Goal: Task Accomplishment & Management: Use online tool/utility

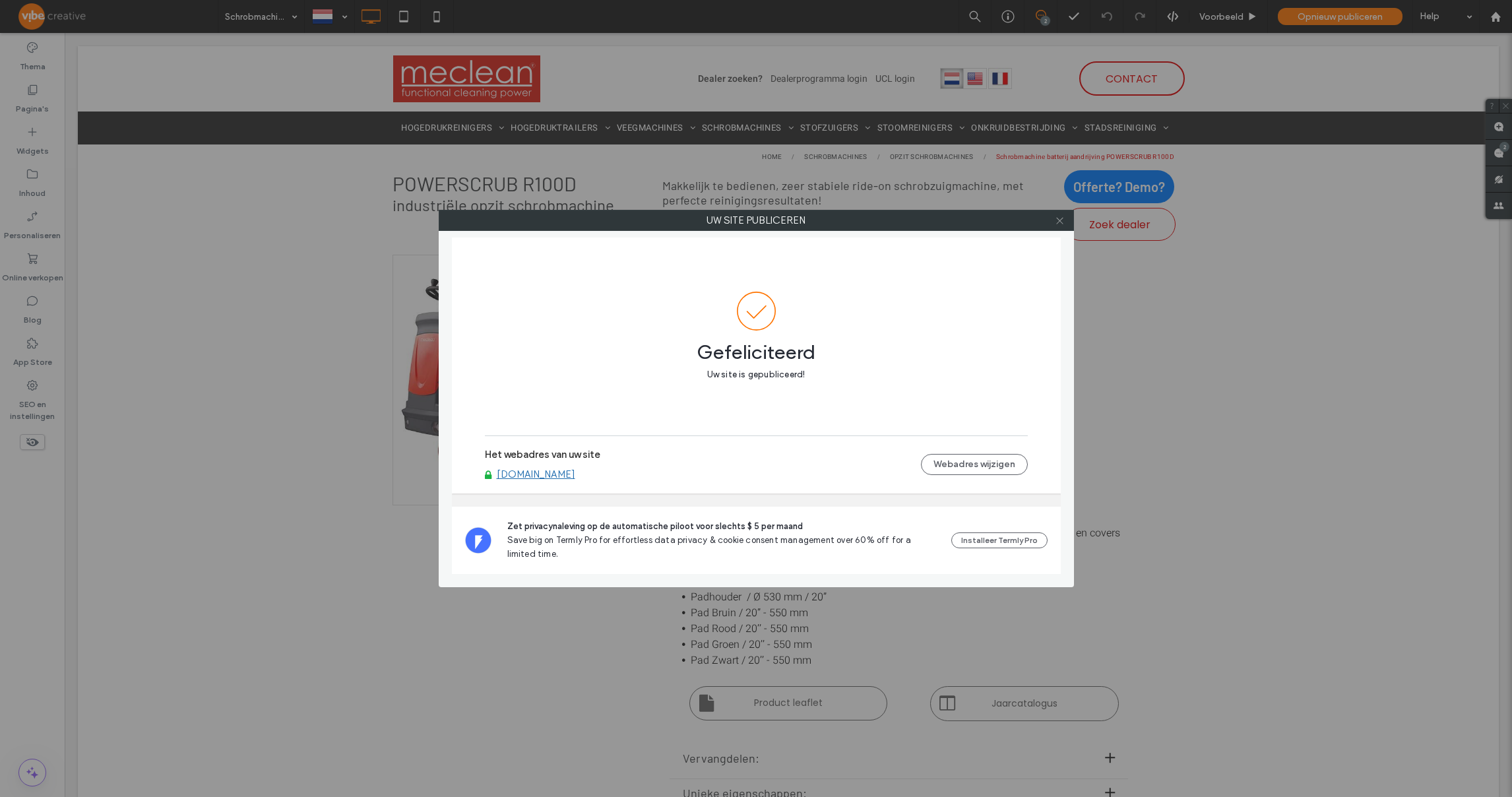
click at [1060, 223] on icon at bounding box center [1060, 221] width 10 height 10
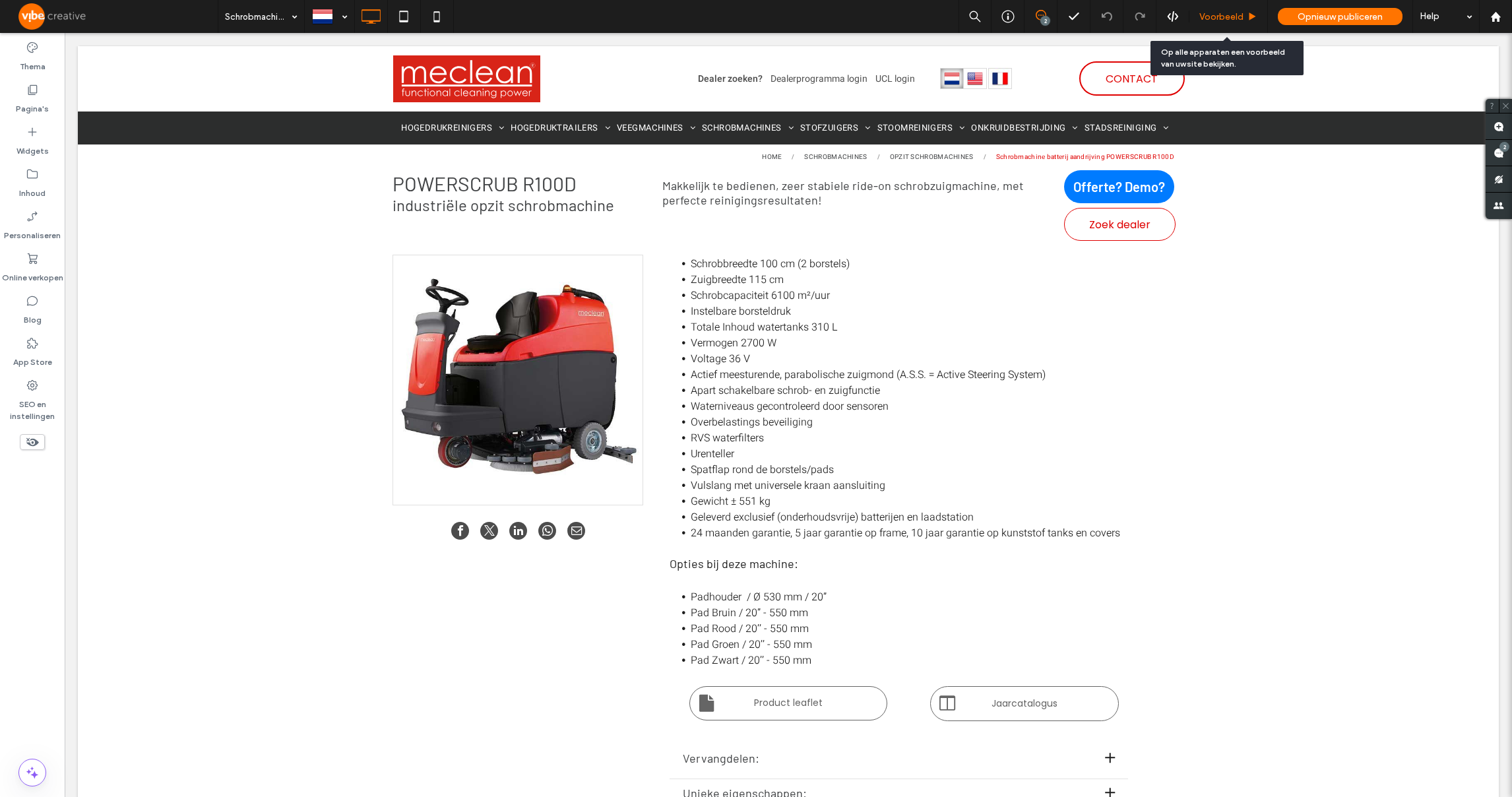
click at [1218, 12] on span "Voorbeeld" at bounding box center [1222, 16] width 44 height 11
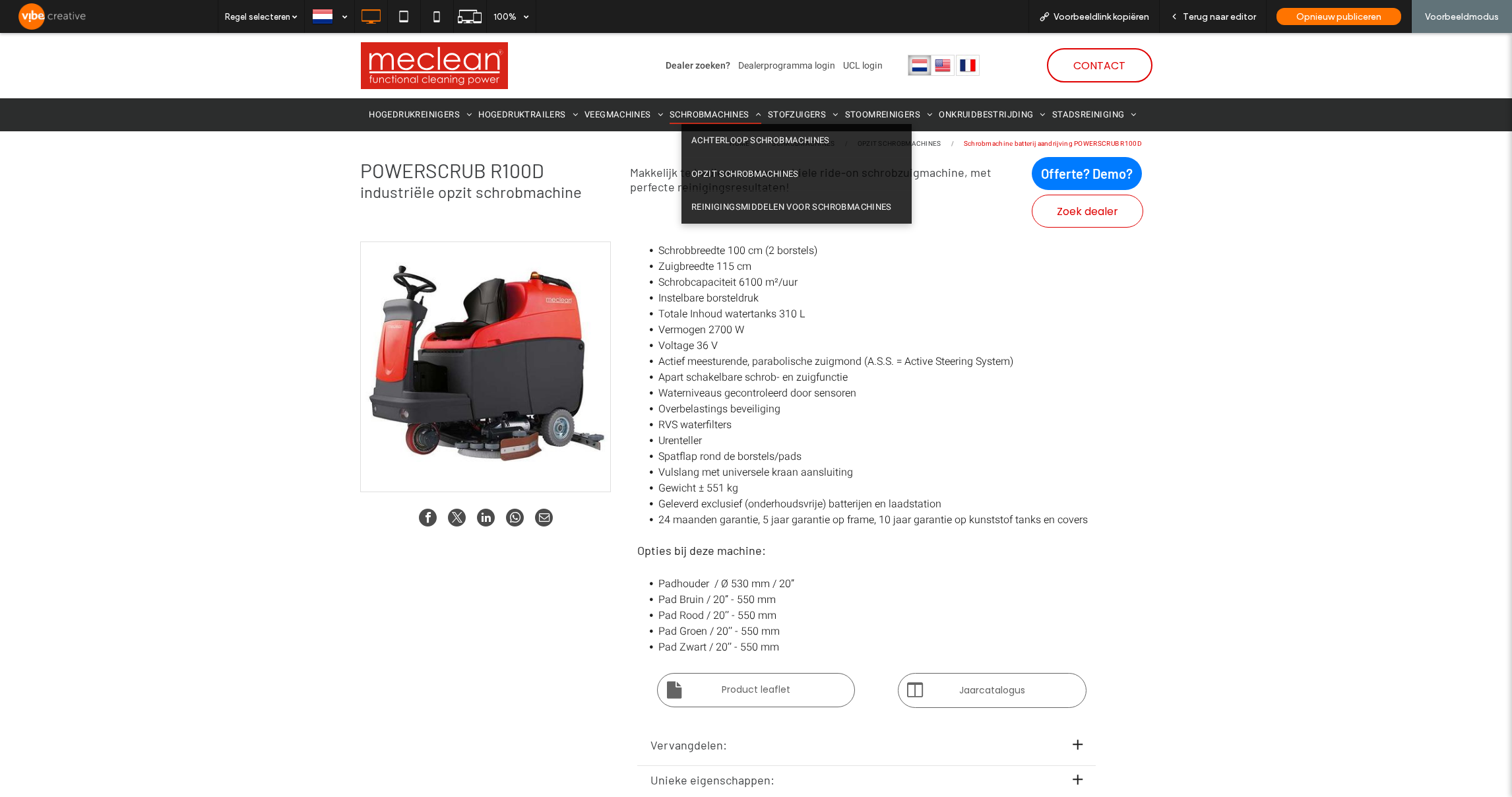
click at [698, 111] on span "SCHROBMACHINES" at bounding box center [715, 115] width 91 height 19
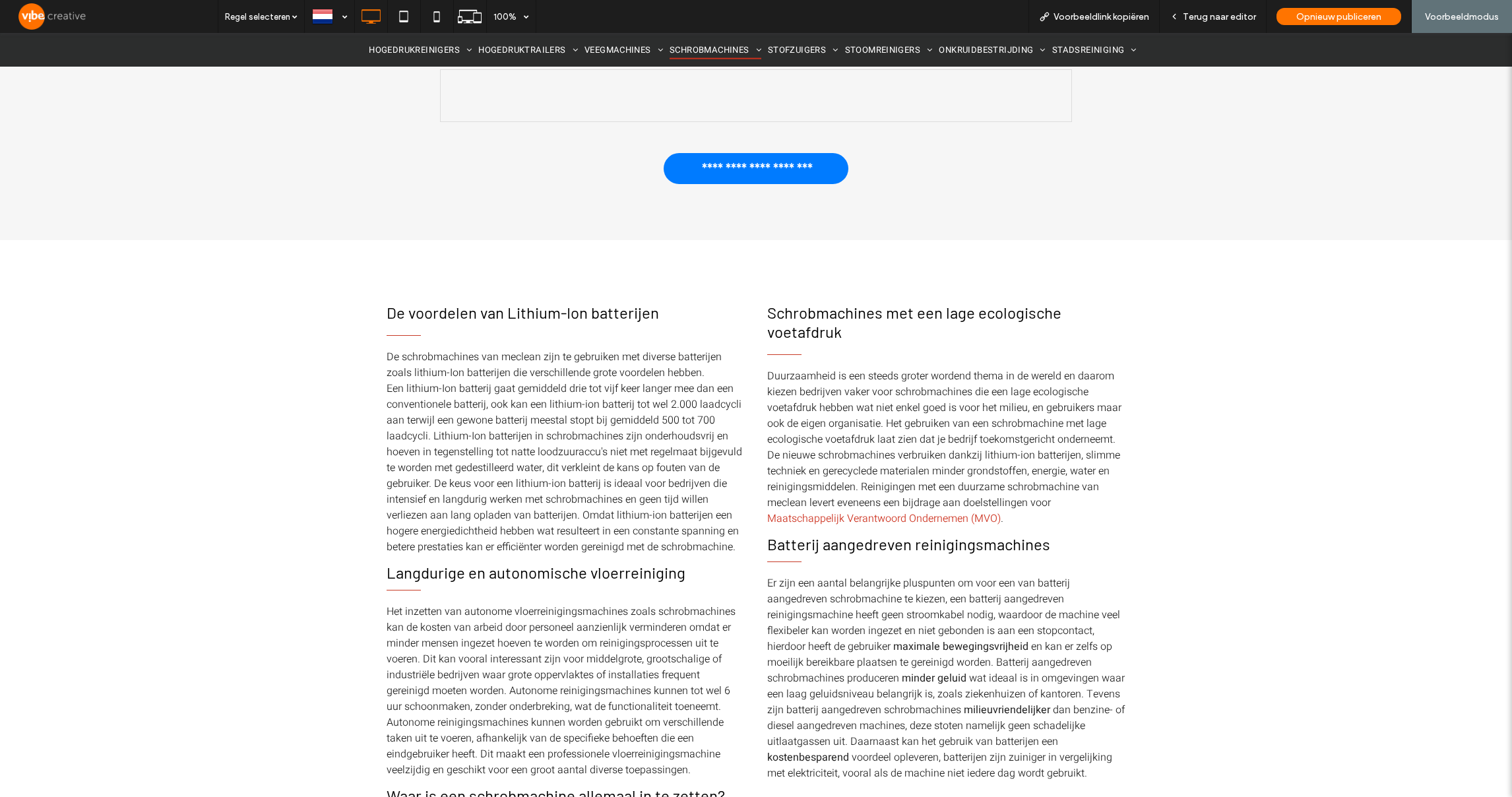
scroll to position [3252, 0]
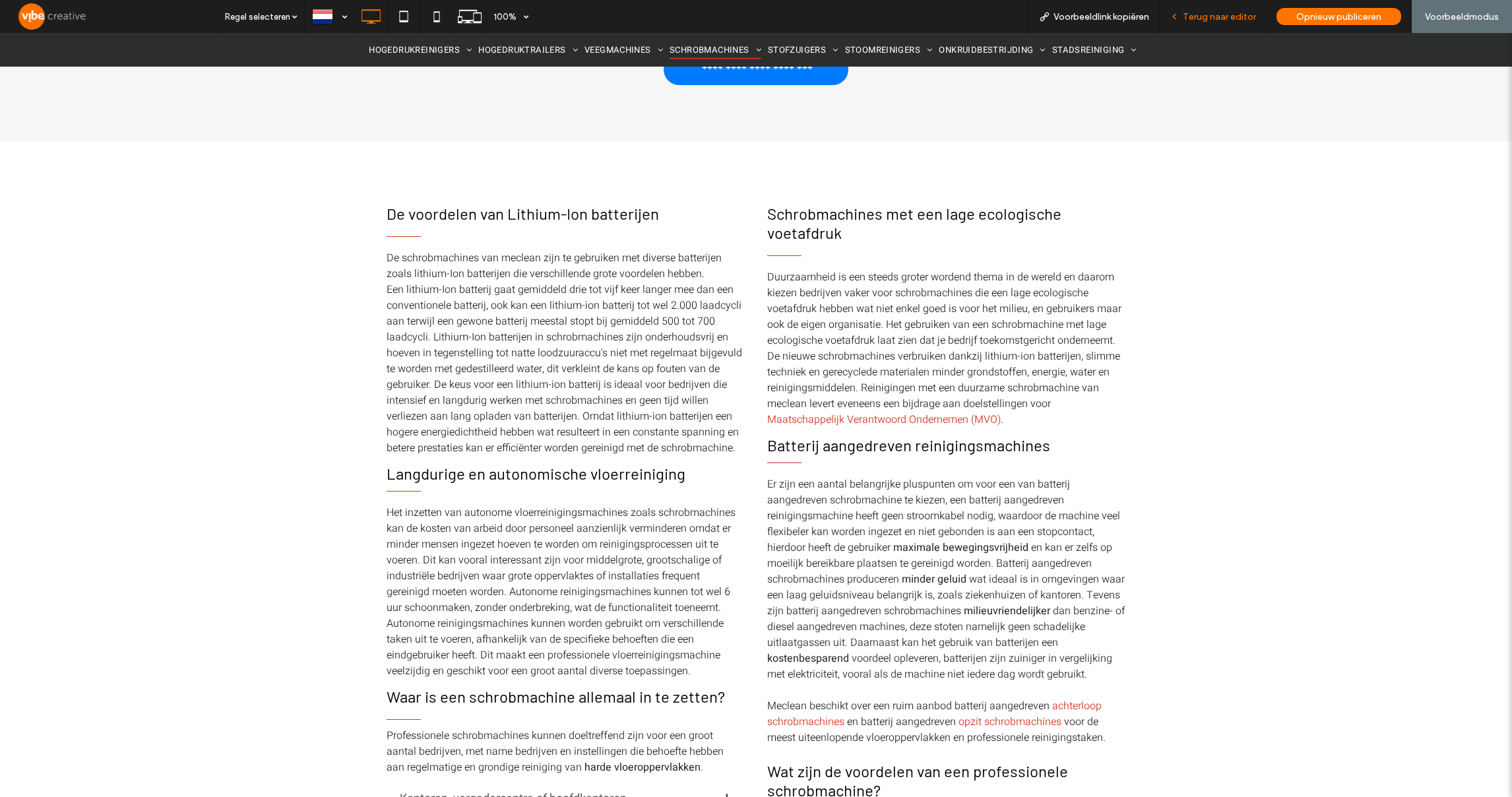
click at [1239, 14] on span "Terug naar editor" at bounding box center [1219, 16] width 74 height 11
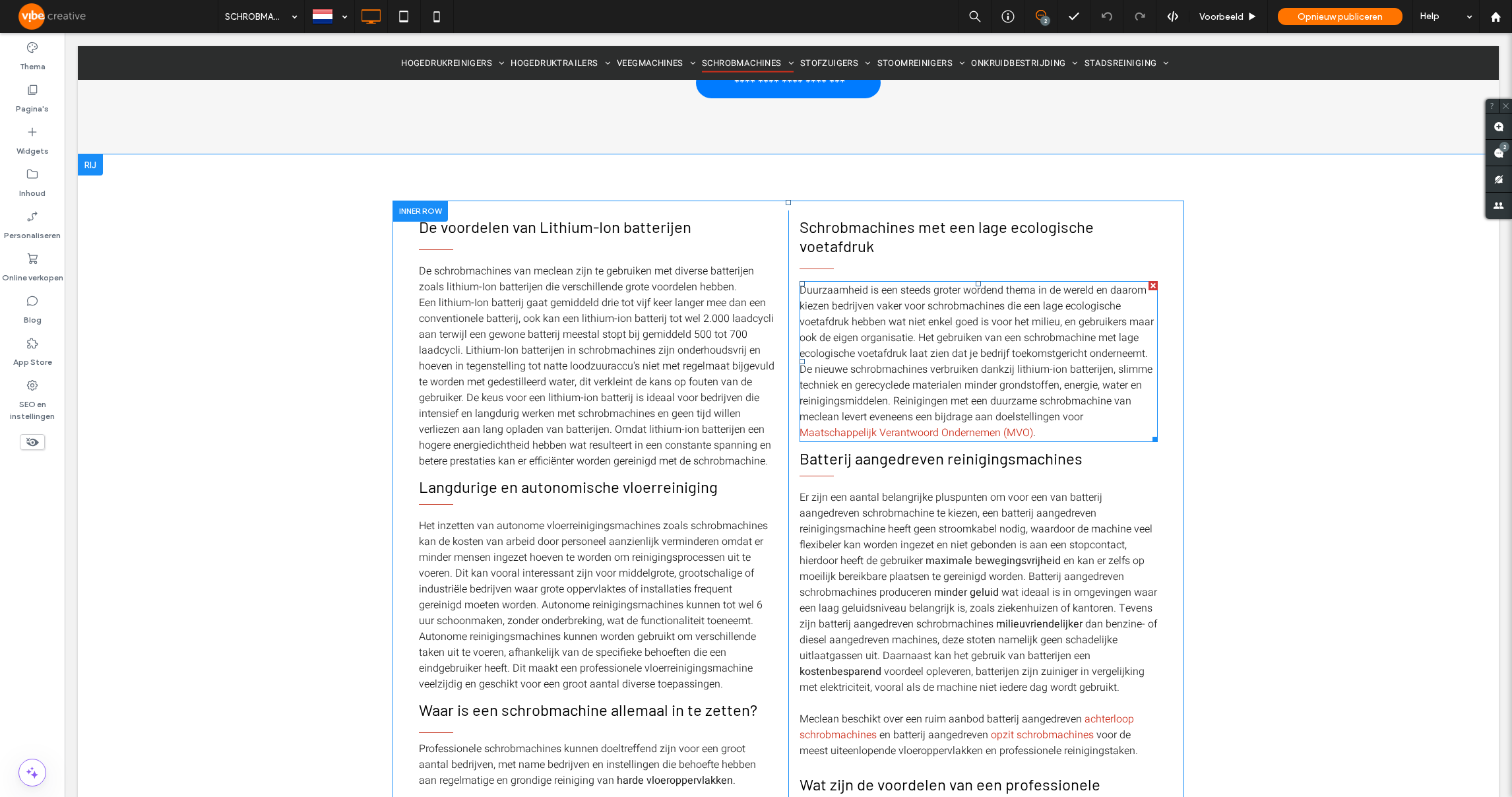
click at [1005, 378] on span "Duurzaamheid is een steeds groter wordend thema in de wereld en daarom kiezen b…" at bounding box center [977, 354] width 355 height 142
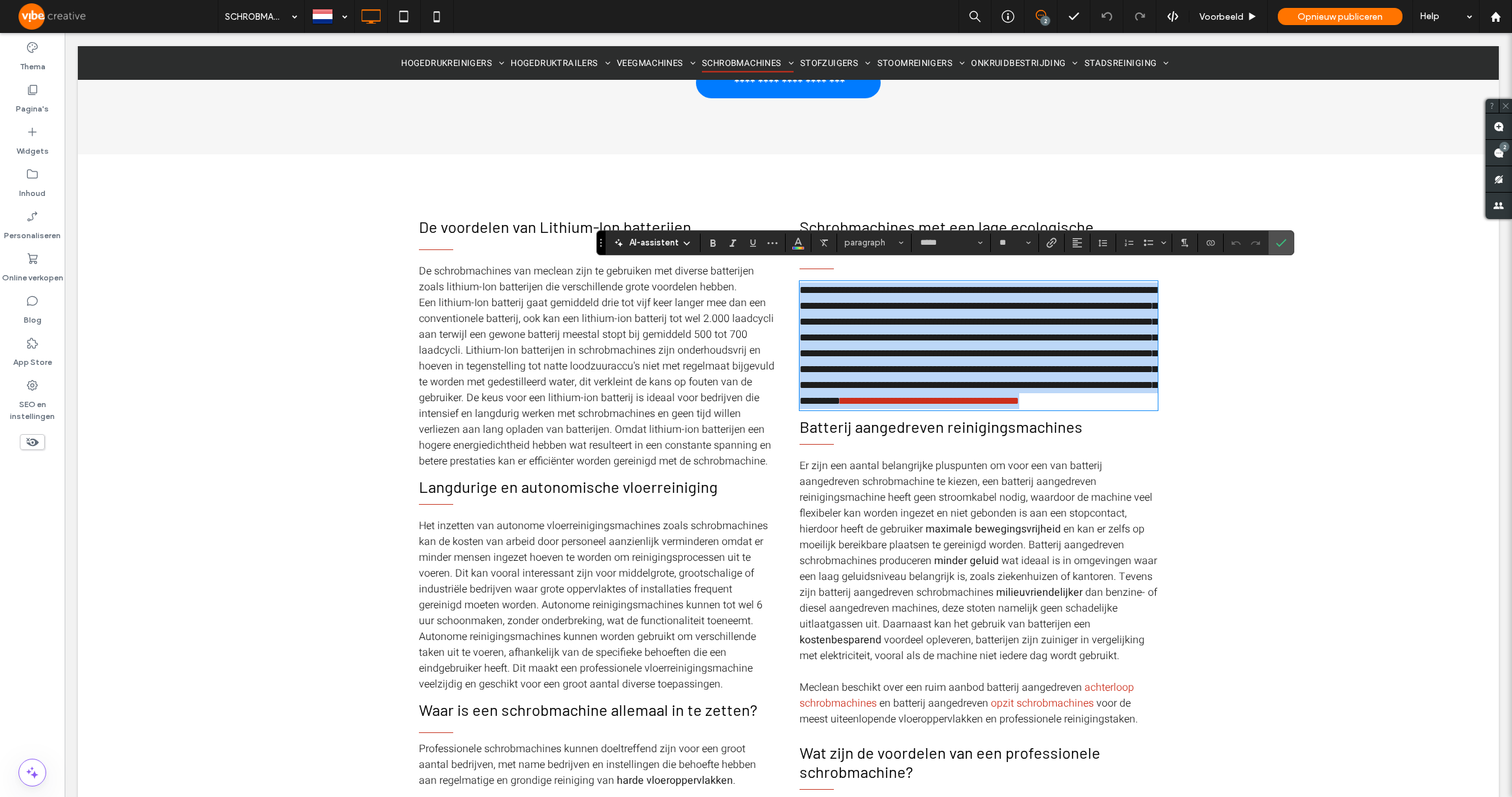
click at [982, 387] on span "**********" at bounding box center [979, 346] width 357 height 121
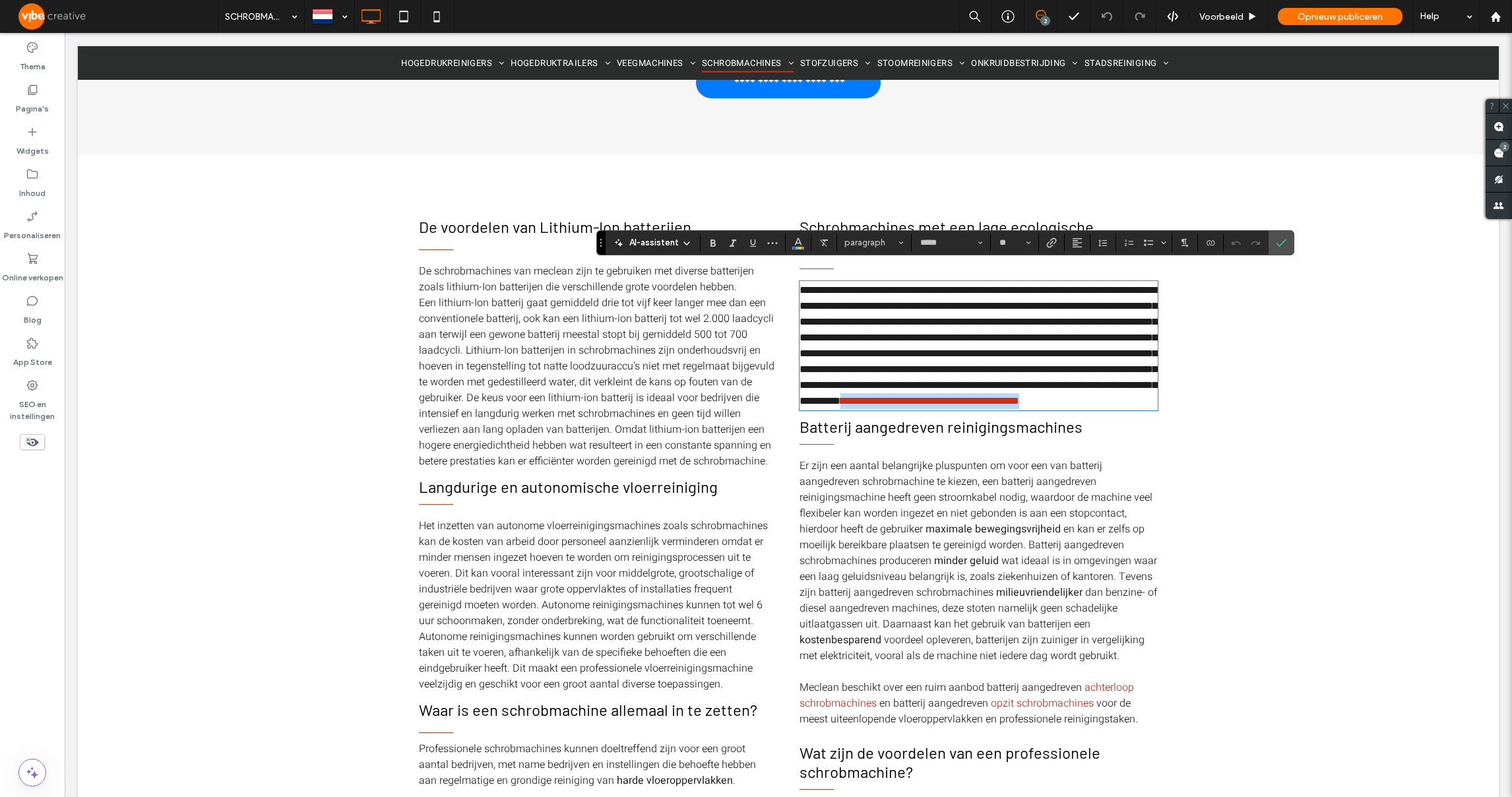
drag, startPoint x: 1043, startPoint y: 416, endPoint x: 719, endPoint y: 420, distance: 324.0
click at [719, 420] on div "De voordelen van Lithium-Ion batterijen De schrobmachines van meclean zijn te g…" at bounding box center [788, 733] width 739 height 1046
click at [1055, 241] on use "Link" at bounding box center [1052, 243] width 10 height 10
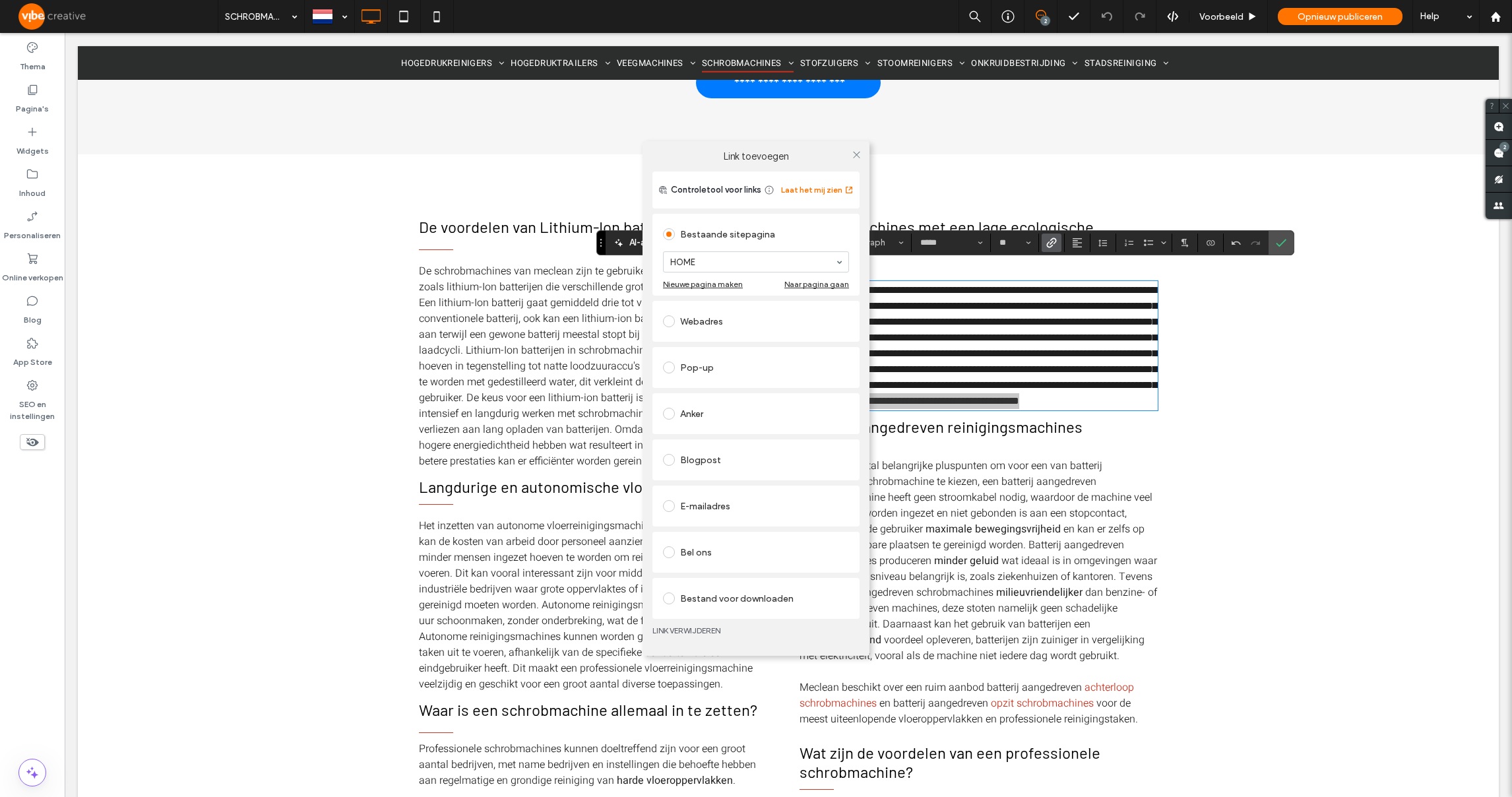
click at [720, 631] on link "LINK VERWIJDEREN" at bounding box center [756, 631] width 207 height 10
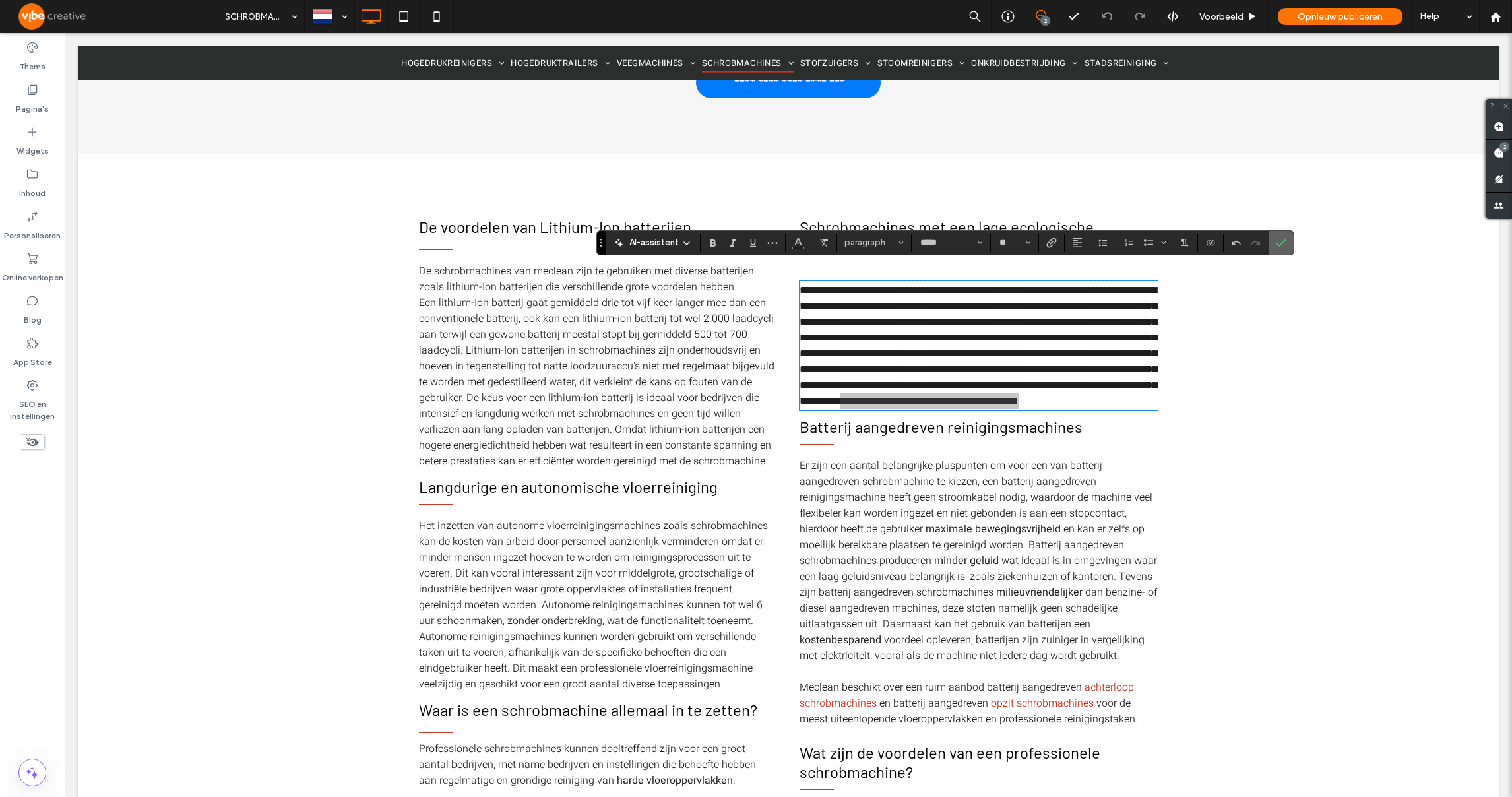
click at [1277, 246] on icon "Bevestigen" at bounding box center [1281, 243] width 10 height 10
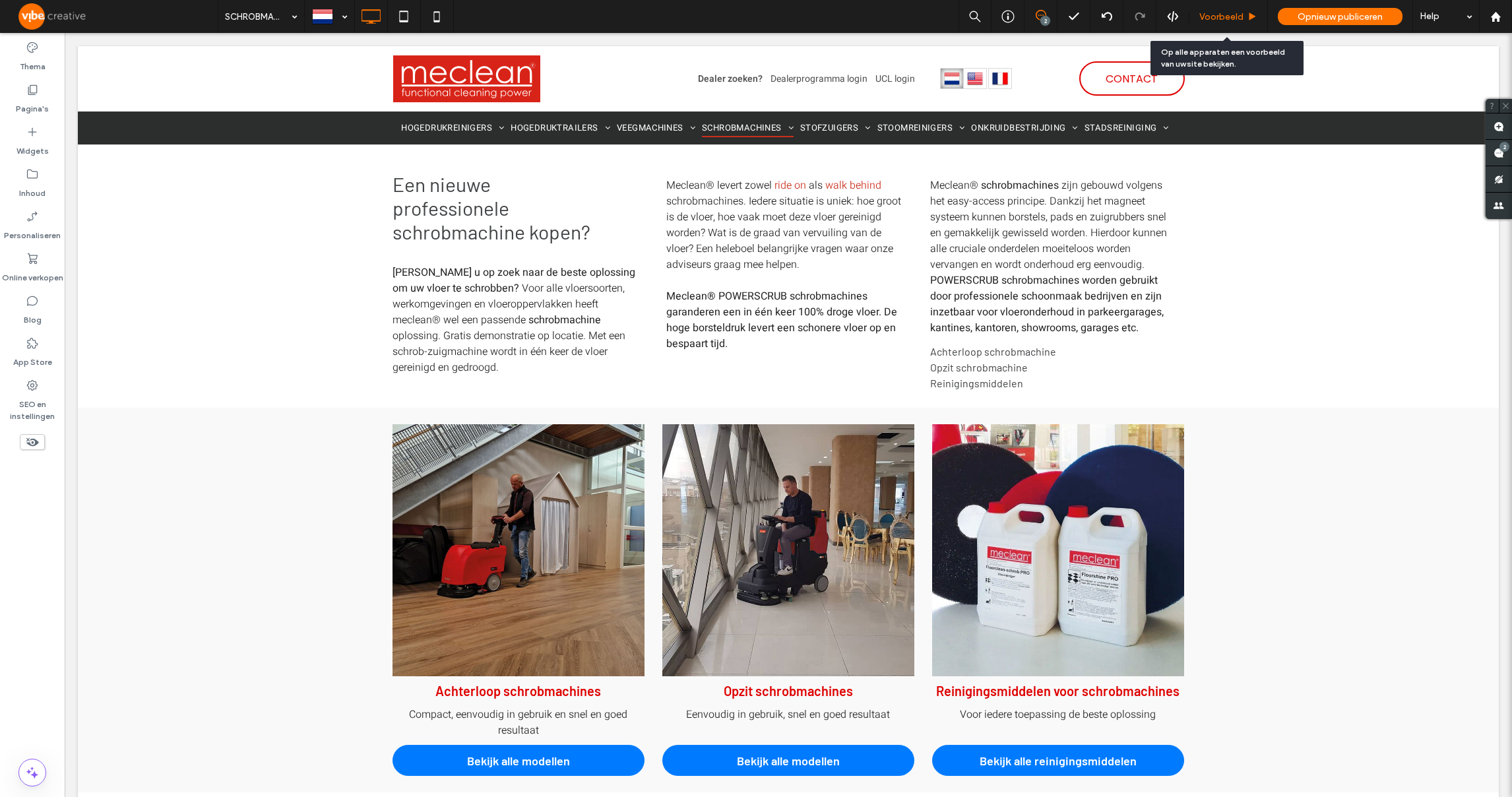
click at [1224, 14] on span "Voorbeeld" at bounding box center [1222, 16] width 44 height 11
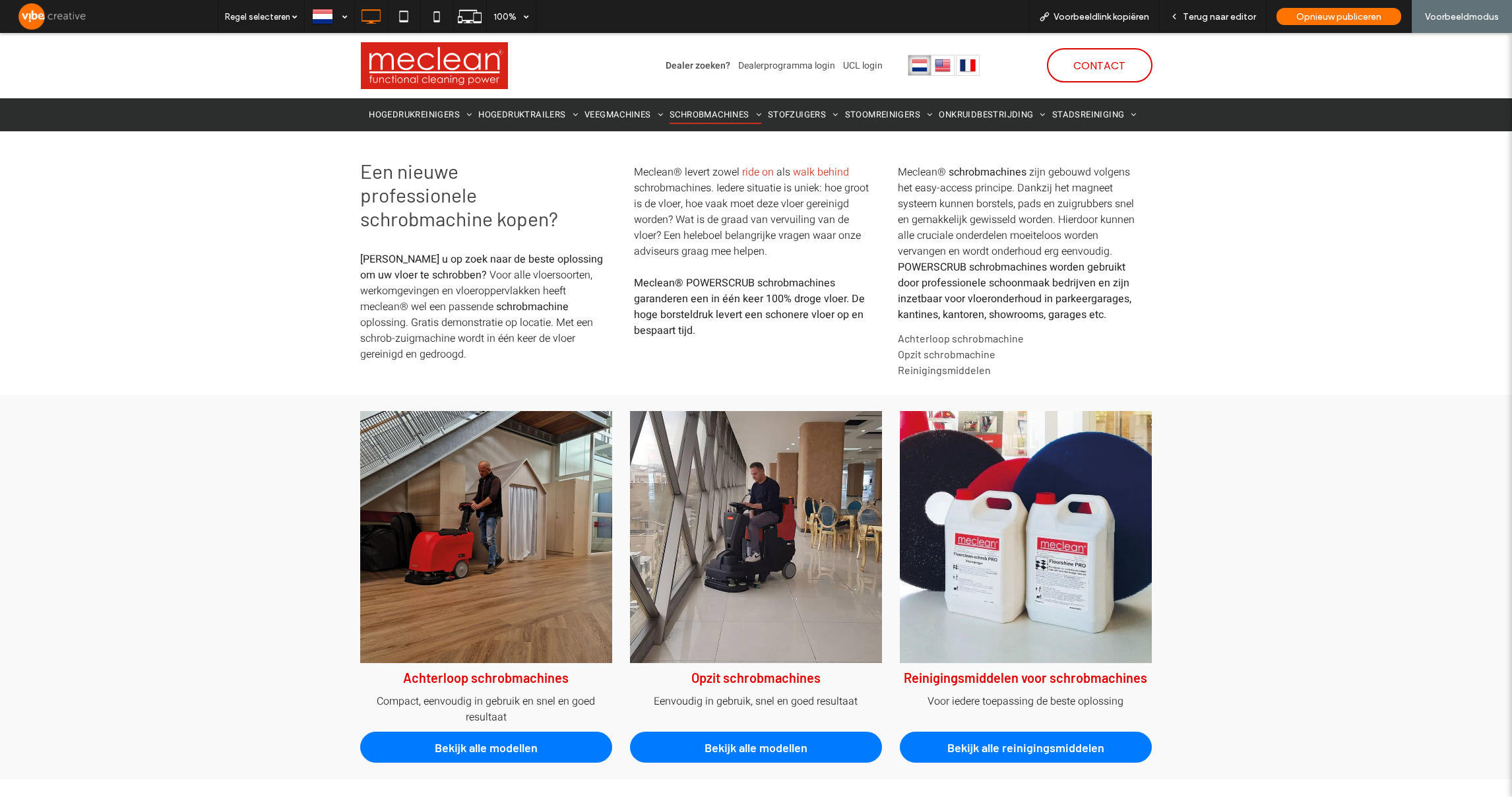
click at [483, 65] on img at bounding box center [434, 65] width 147 height 47
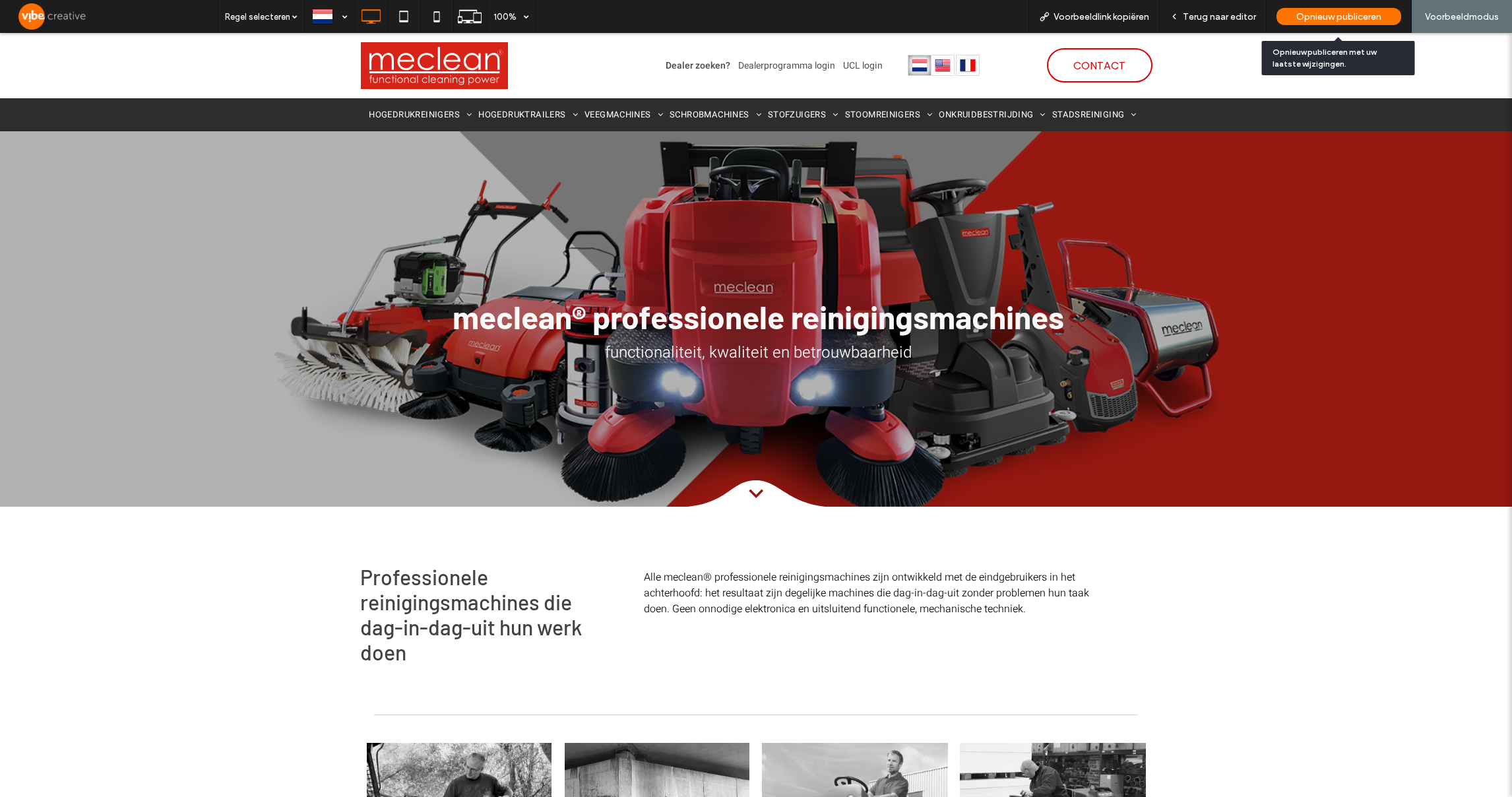
click at [1364, 19] on span "Opnieuw publiceren" at bounding box center [1338, 16] width 86 height 11
